Goal: Information Seeking & Learning: Find specific fact

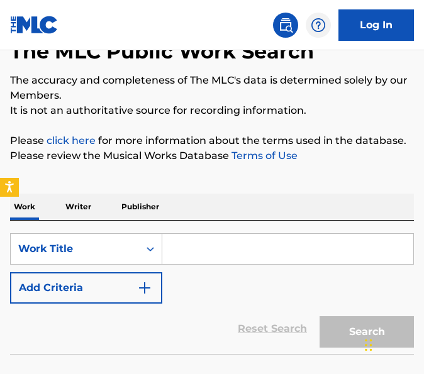
scroll to position [94, 0]
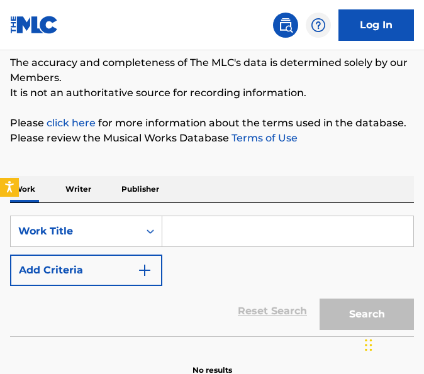
click at [92, 188] on p "Writer" at bounding box center [78, 189] width 33 height 26
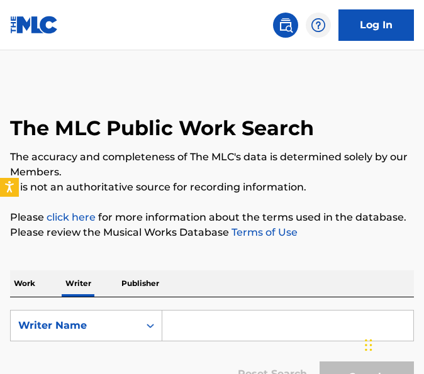
click at [203, 314] on input "Search Form" at bounding box center [287, 326] width 251 height 30
paste input "B"
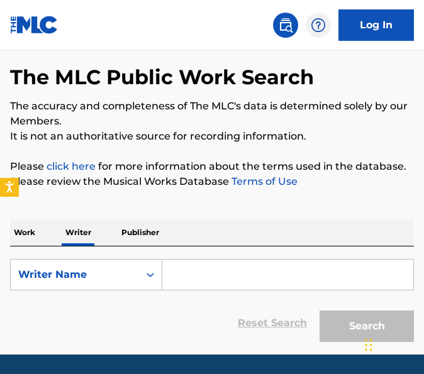
scroll to position [65, 0]
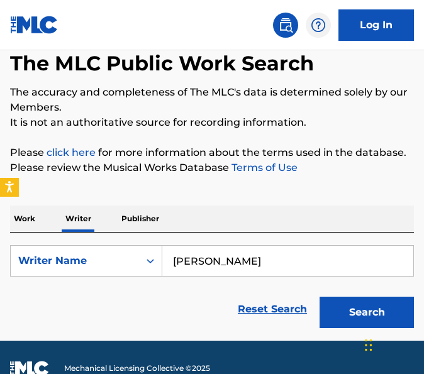
type input "[PERSON_NAME]"
click at [320, 297] on button "Search" at bounding box center [367, 312] width 94 height 31
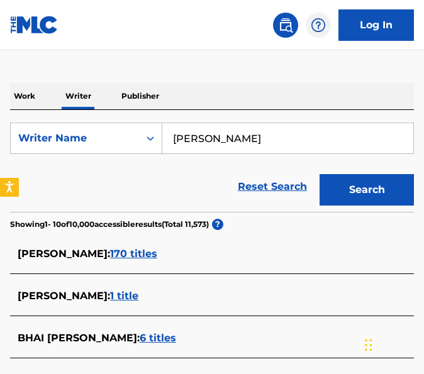
scroll to position [220, 0]
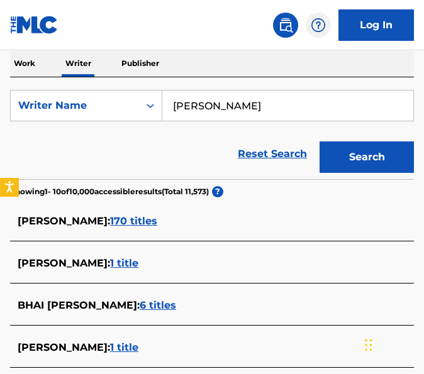
click at [157, 223] on span "170 titles" at bounding box center [133, 221] width 47 height 12
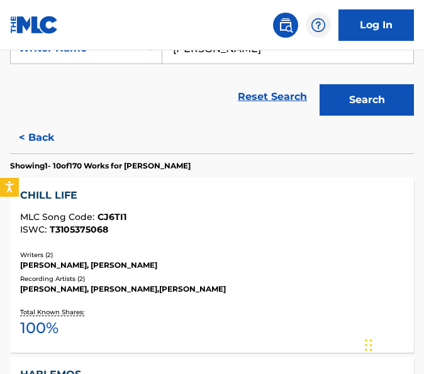
scroll to position [298, 0]
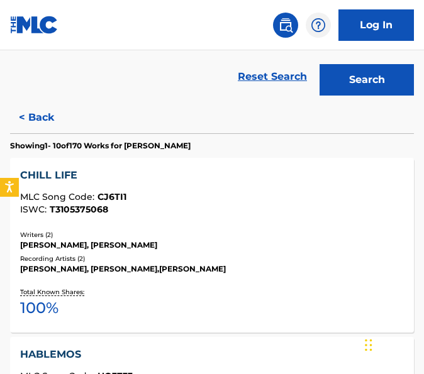
click at [137, 177] on div "CHILL LIFE" at bounding box center [212, 175] width 384 height 15
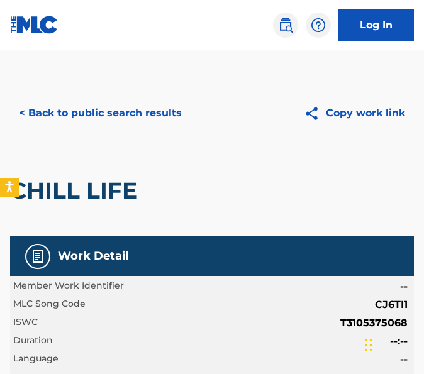
click at [89, 121] on button "< Back to public search results" at bounding box center [100, 113] width 181 height 31
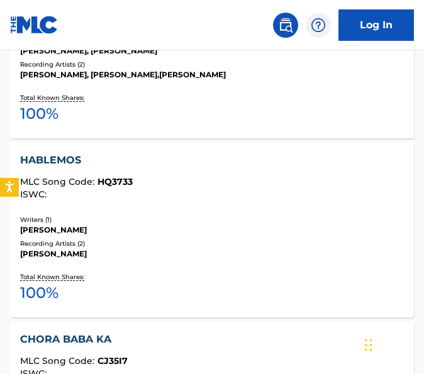
scroll to position [496, 0]
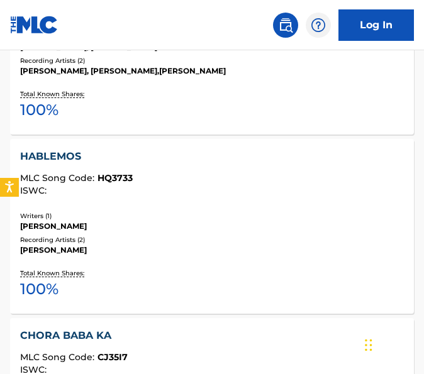
click at [180, 210] on div "HABLEMOS MLC Song Code : HQ3733 ISWC : Writers ( 1 ) [PERSON_NAME] Recording Ar…" at bounding box center [212, 226] width 404 height 175
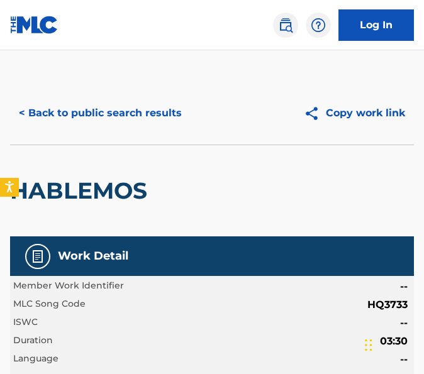
click at [135, 111] on button "< Back to public search results" at bounding box center [100, 113] width 181 height 31
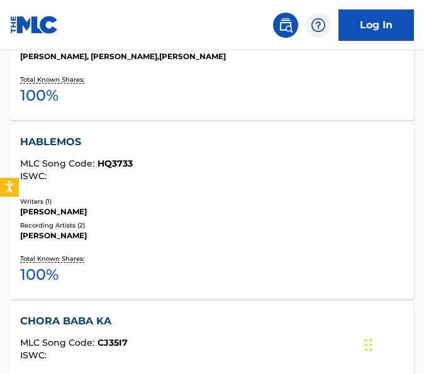
scroll to position [597, 0]
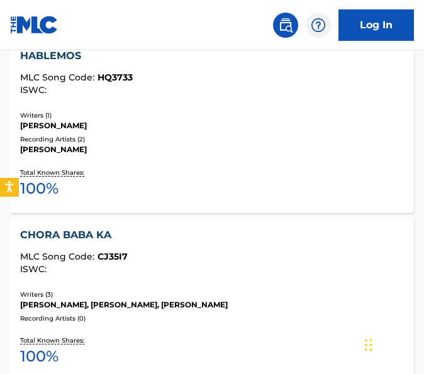
click at [230, 283] on div "CHORA BABA KA MLC Song Code : CJ35I7 ISWC : Writers ( 3 ) [PERSON_NAME], [PERSO…" at bounding box center [212, 300] width 404 height 164
